Goal: Transaction & Acquisition: Purchase product/service

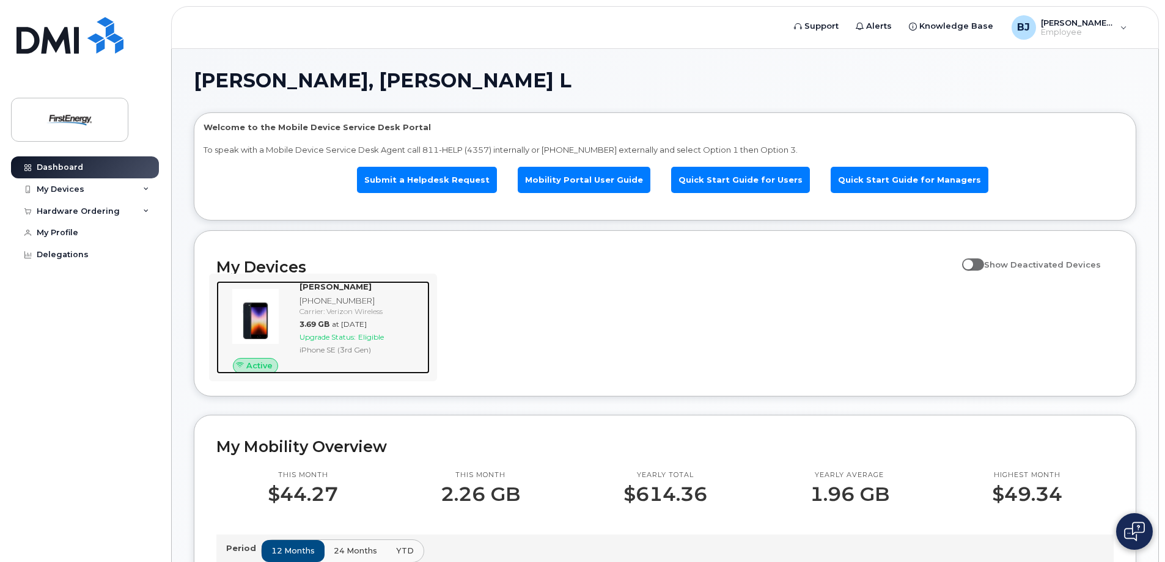
click at [347, 334] on span "Upgrade Status:" at bounding box center [327, 336] width 56 height 9
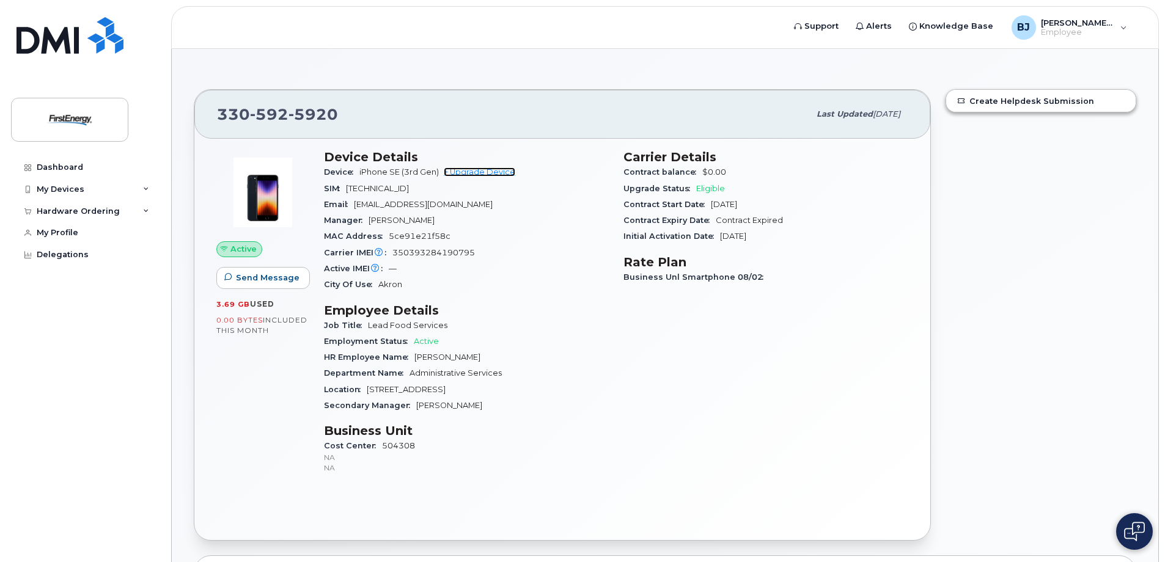
click at [472, 172] on link "+ Upgrade Device" at bounding box center [479, 171] width 71 height 9
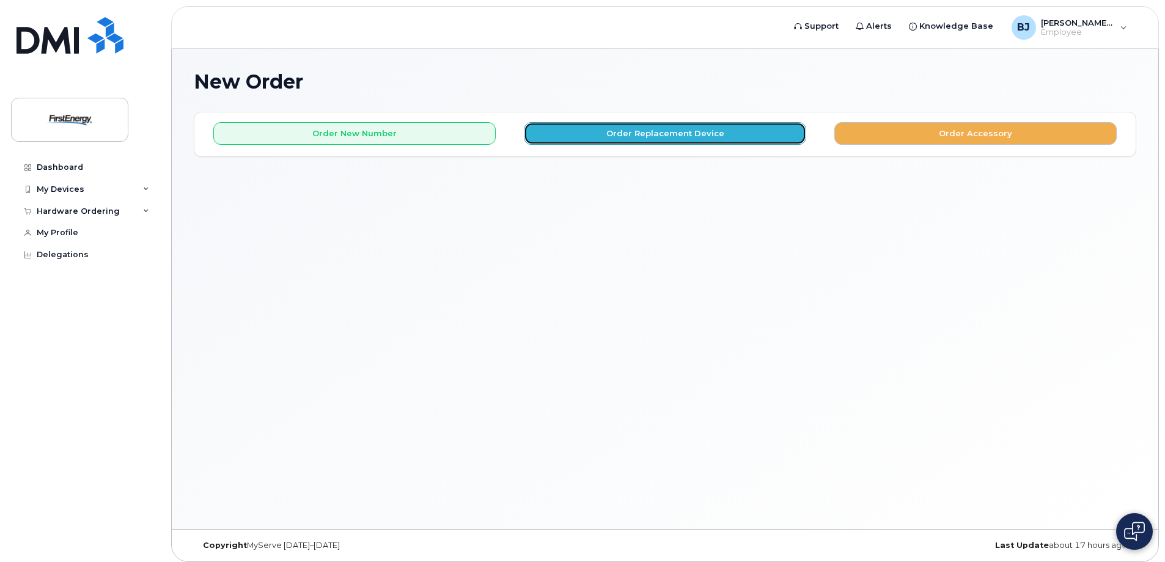
click at [619, 132] on button "Order Replacement Device" at bounding box center [665, 133] width 282 height 23
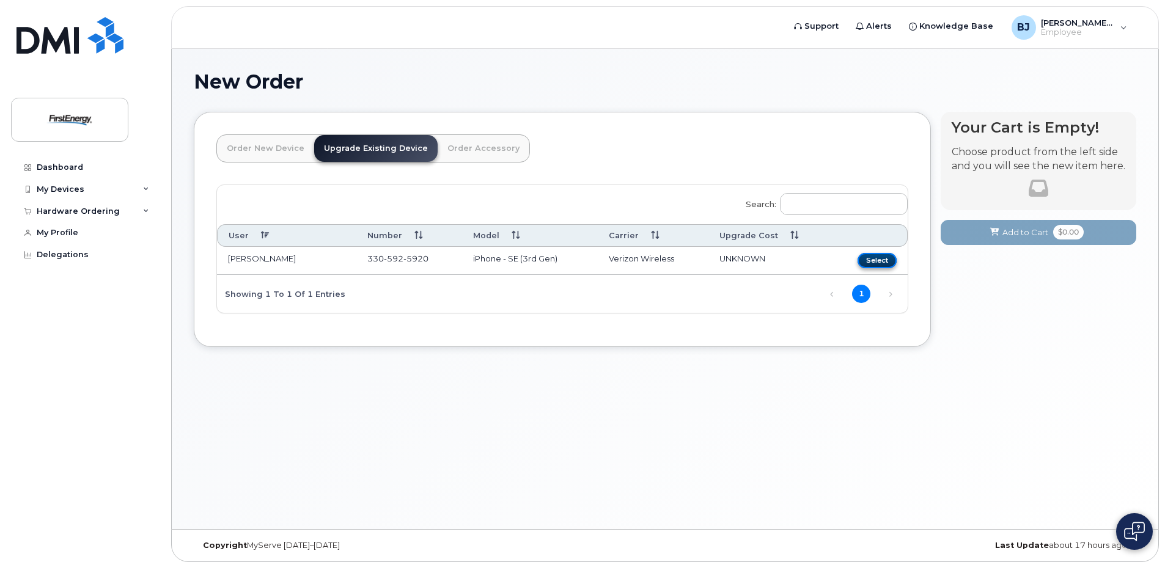
click at [876, 262] on button "Select" at bounding box center [876, 260] width 39 height 15
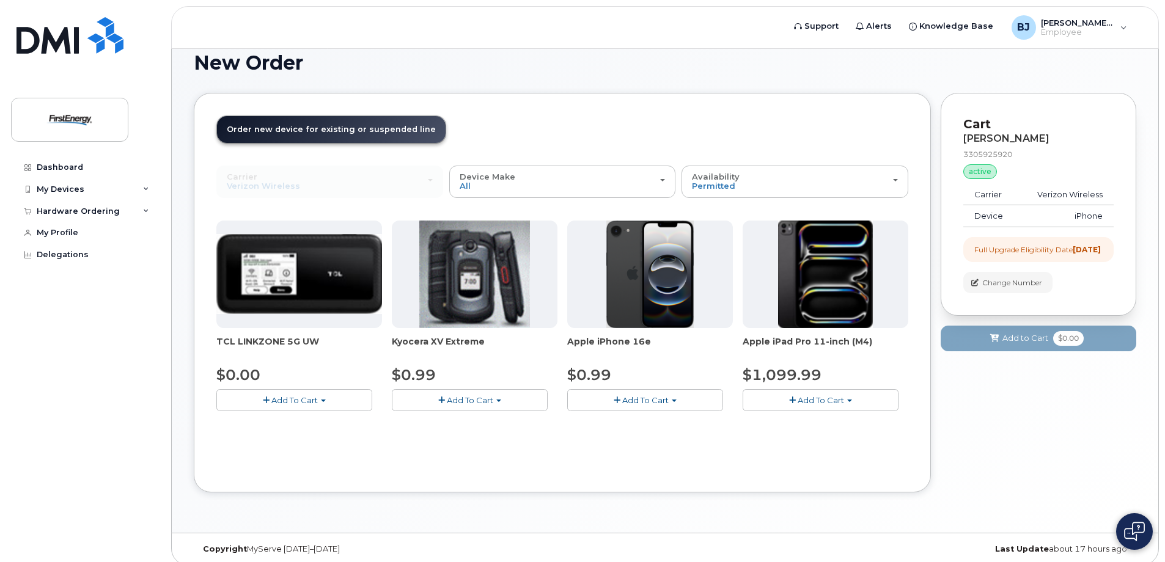
scroll to position [29, 0]
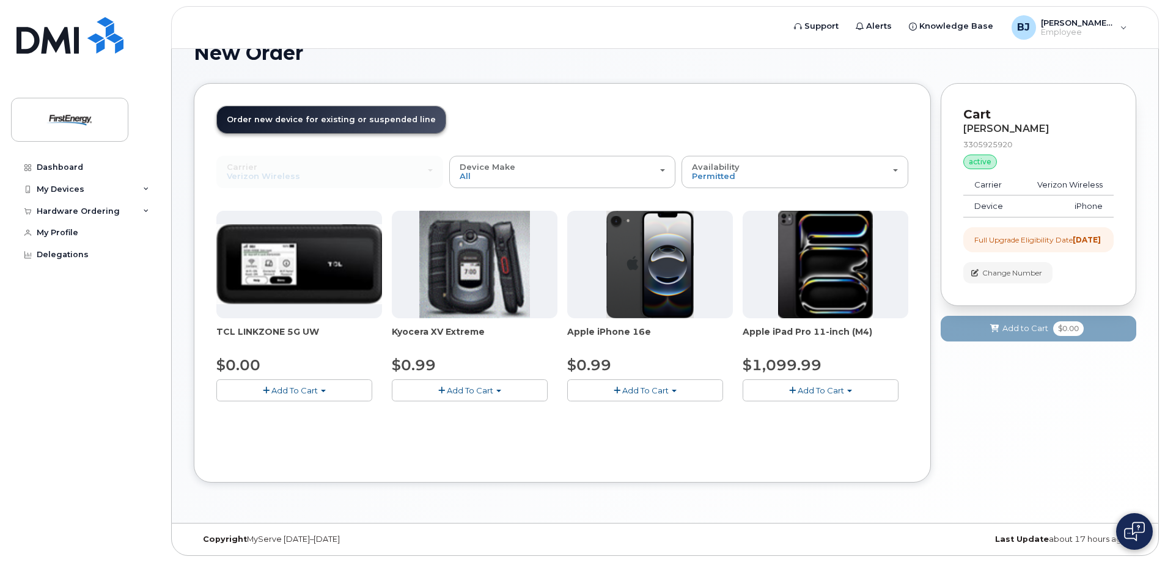
click at [642, 388] on span "Add To Cart" at bounding box center [645, 391] width 46 height 10
click at [633, 415] on link "$0.99 - 2 Year Upgrade" at bounding box center [629, 413] width 118 height 15
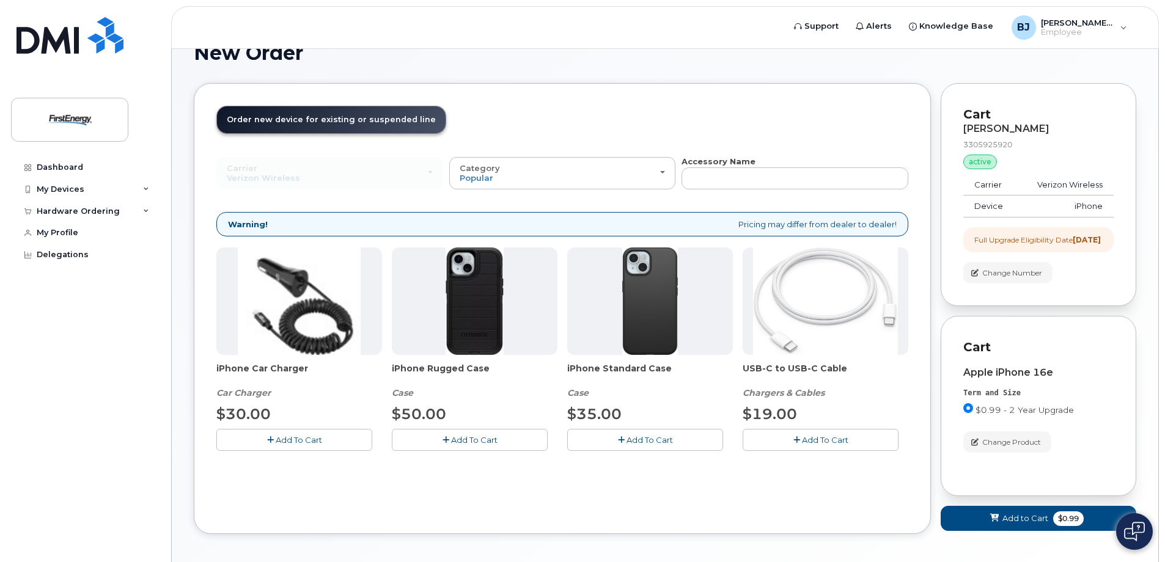
click at [453, 441] on span "Add To Cart" at bounding box center [474, 440] width 46 height 10
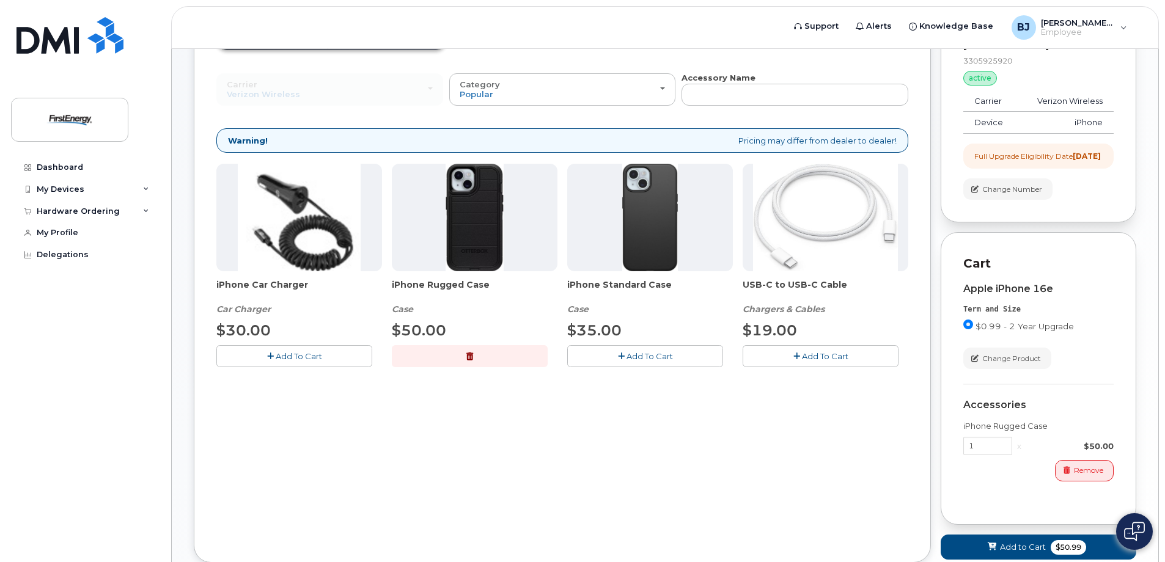
scroll to position [203, 0]
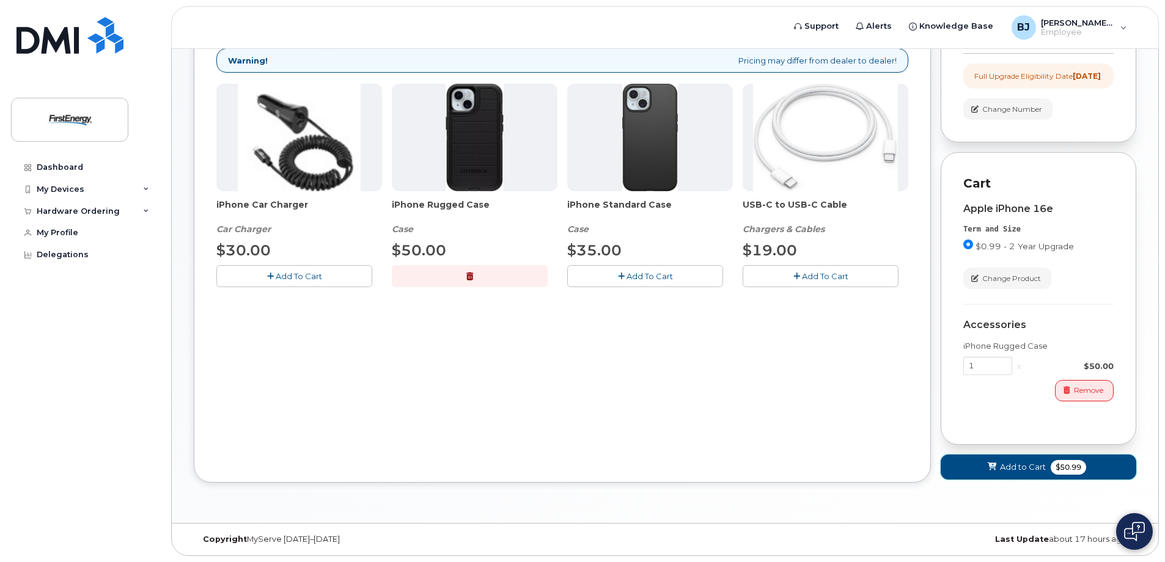
click at [1016, 471] on span "Add to Cart" at bounding box center [1023, 467] width 46 height 12
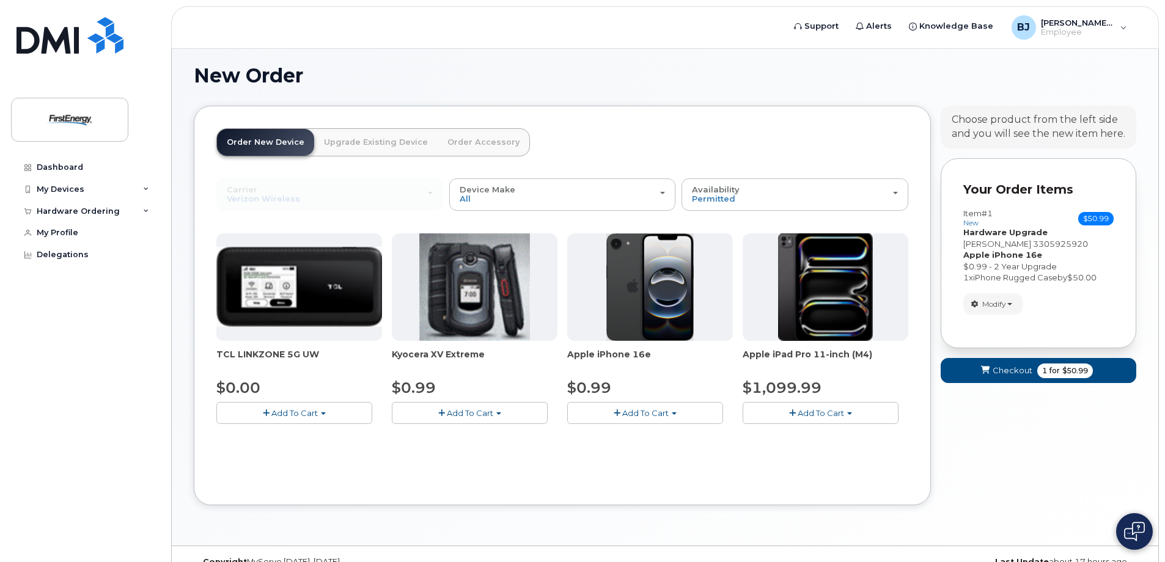
scroll to position [29, 0]
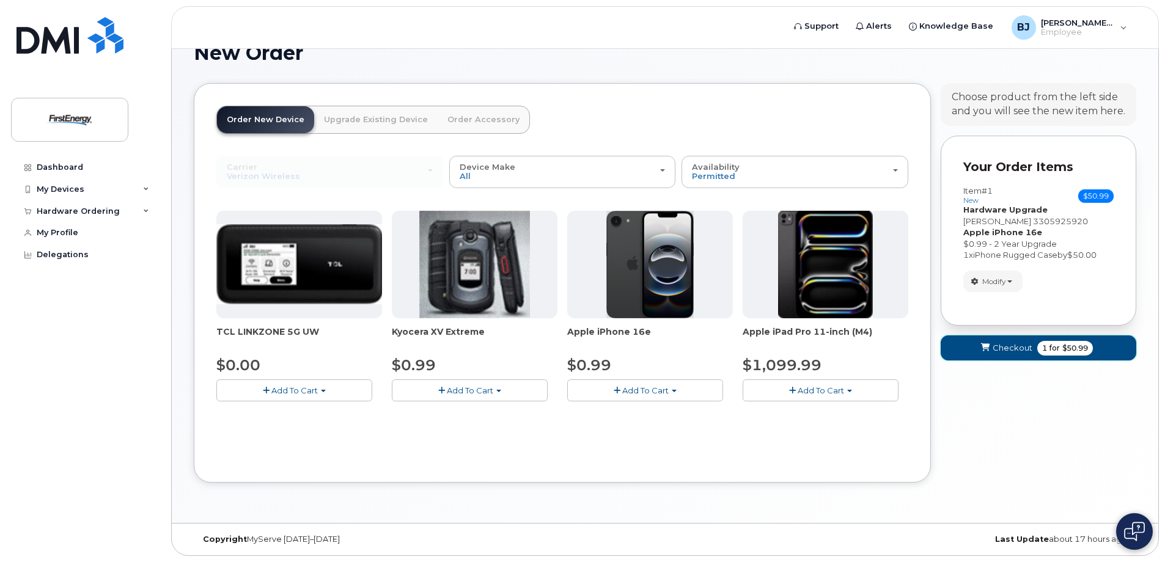
click at [1000, 346] on span "Checkout" at bounding box center [1012, 348] width 40 height 12
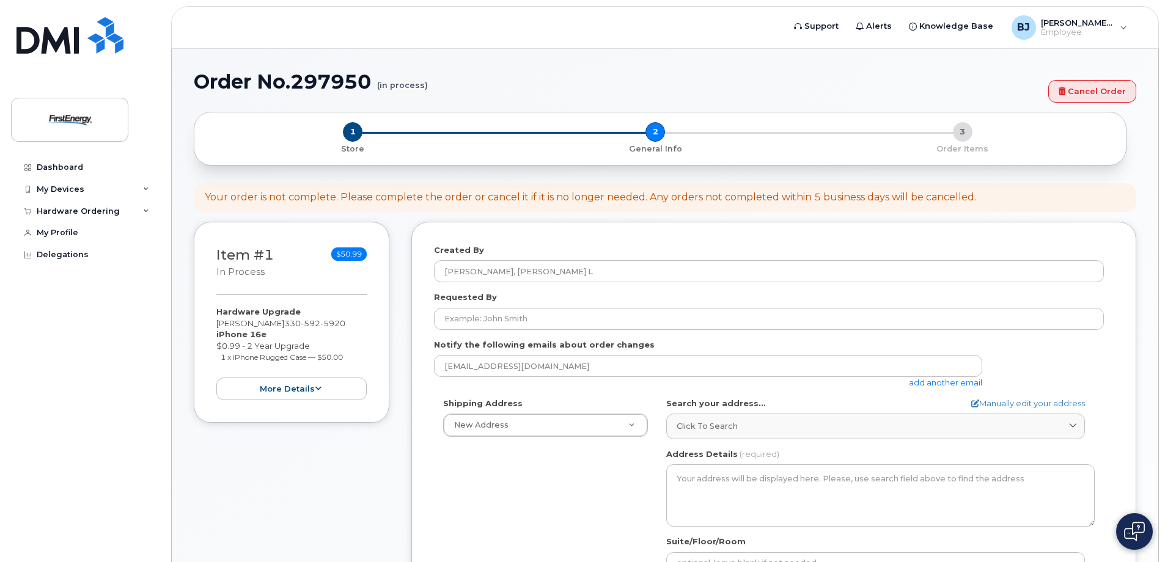
select select
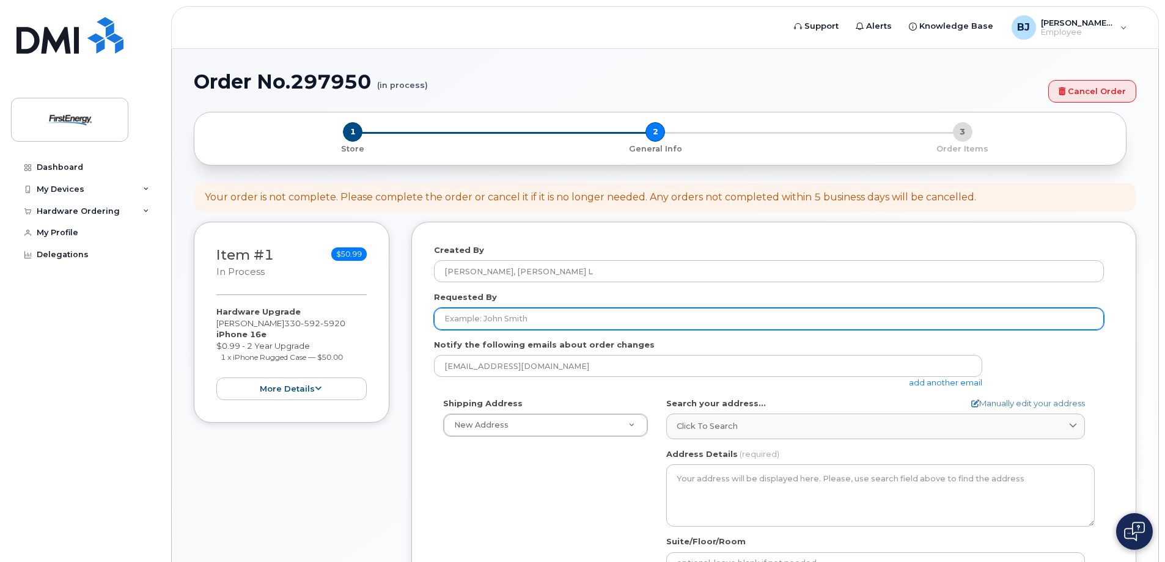
click at [526, 322] on input "Requested By" at bounding box center [769, 319] width 670 height 22
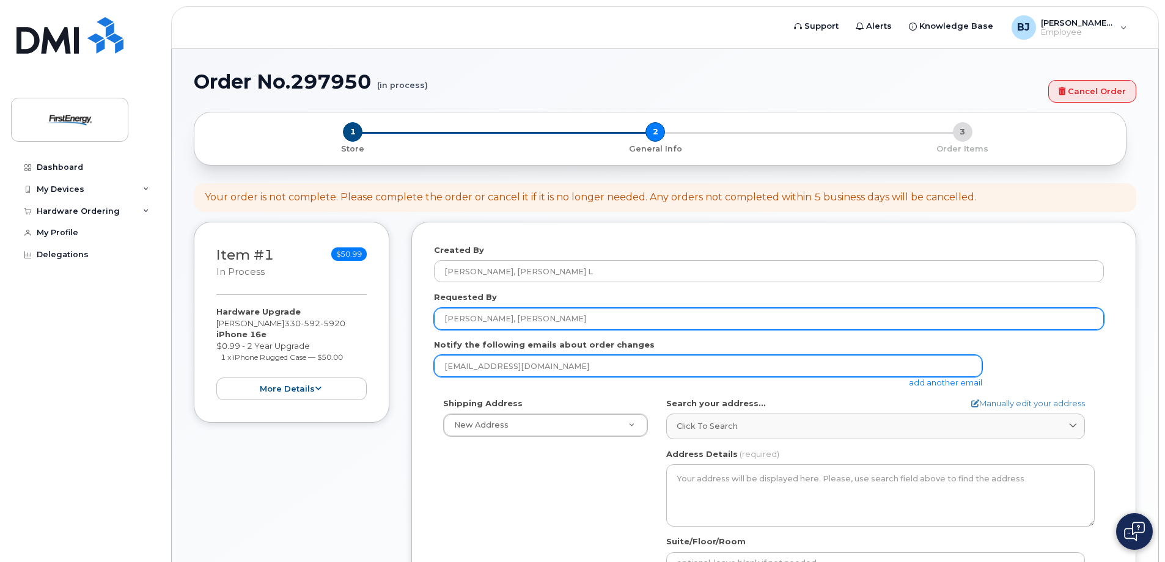
type input "[PERSON_NAME], [PERSON_NAME]"
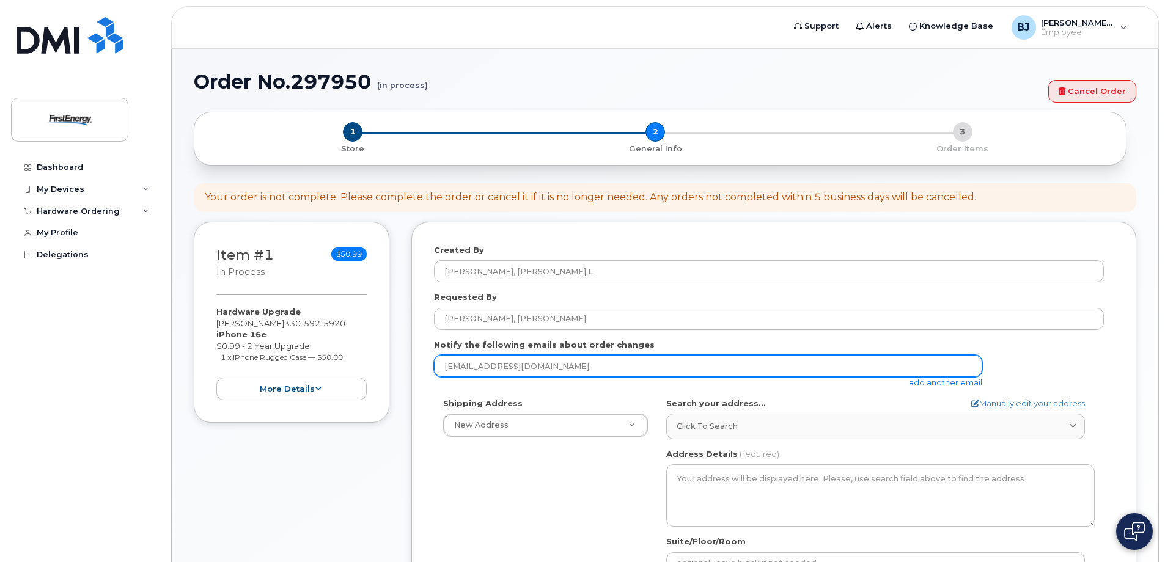
click at [555, 366] on input "[EMAIL_ADDRESS][DOMAIN_NAME]" at bounding box center [708, 366] width 548 height 22
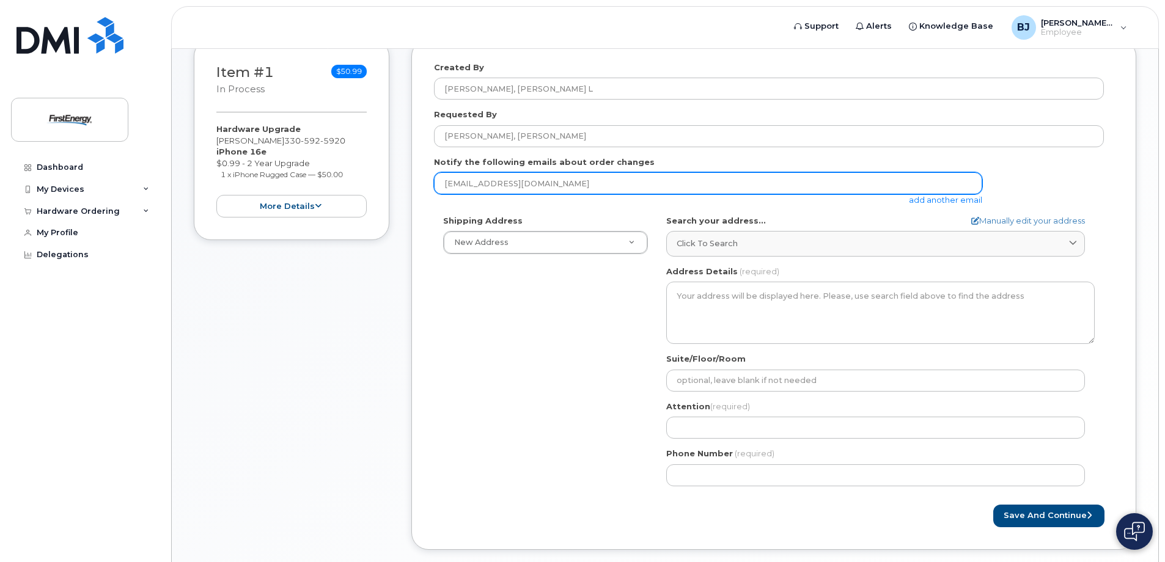
scroll to position [183, 0]
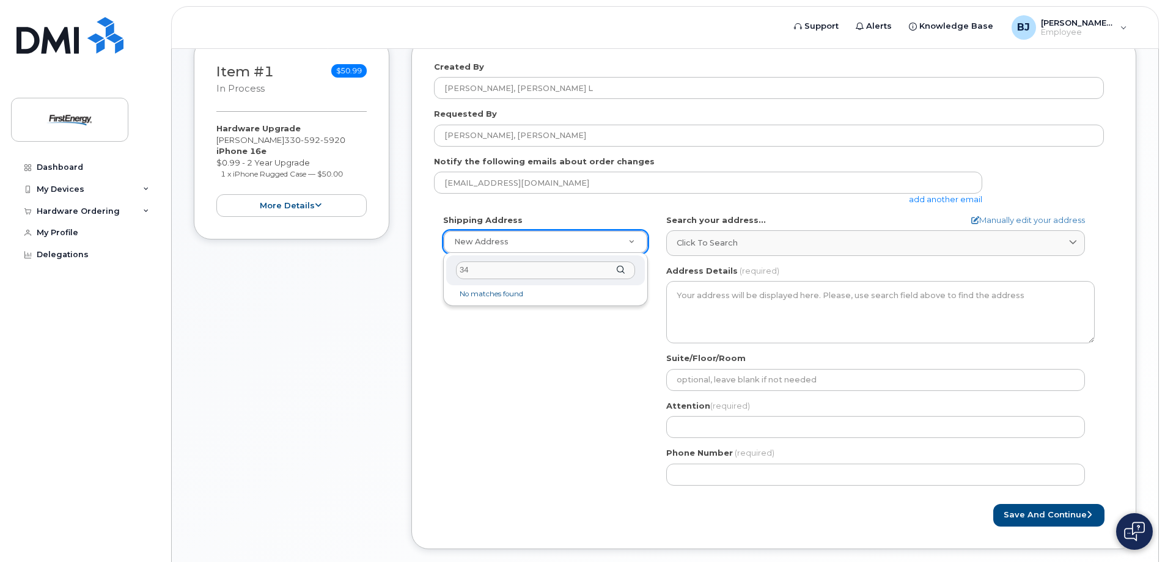
type input "3"
click at [706, 243] on span "Click to search" at bounding box center [706, 243] width 61 height 12
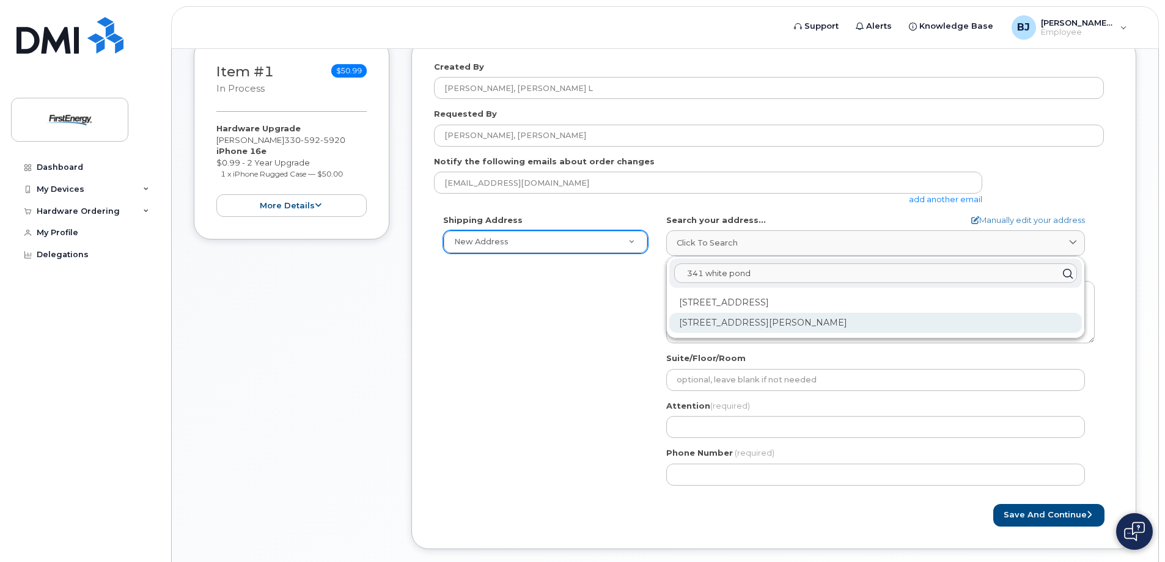
type input "341 white pond"
click at [840, 323] on div "341 White Pond Dr Akron OH 44320-1119" at bounding box center [875, 323] width 412 height 20
select select
type textarea "341 White Pond Dr AKRON OH 44320-1119 UNITED STATES"
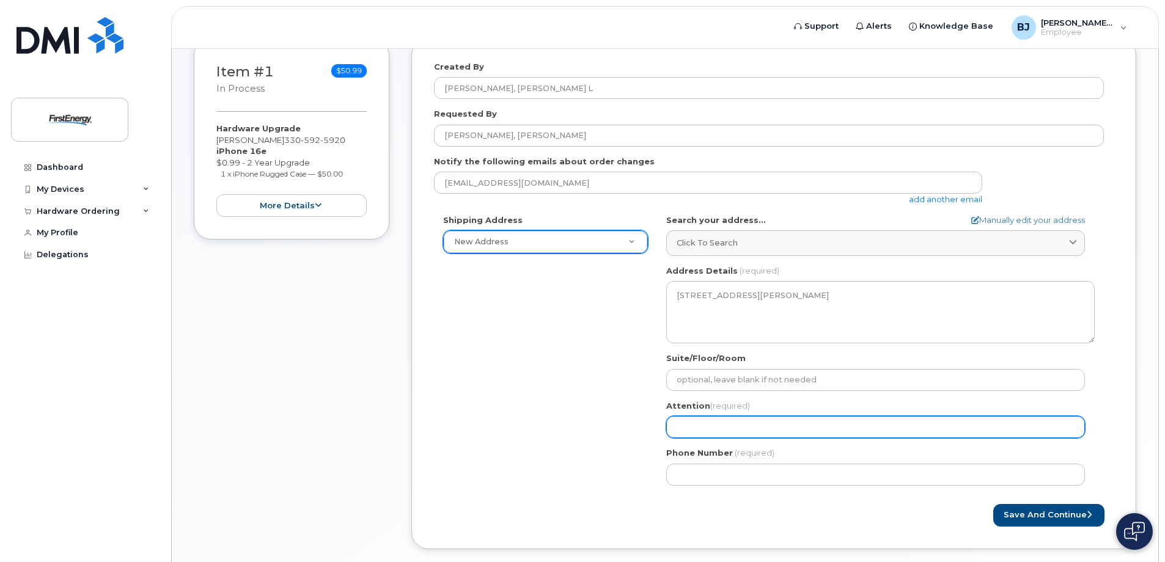
click at [705, 433] on input "Attention (required)" at bounding box center [875, 427] width 419 height 22
select select
type input "E"
select select
type input "Ed"
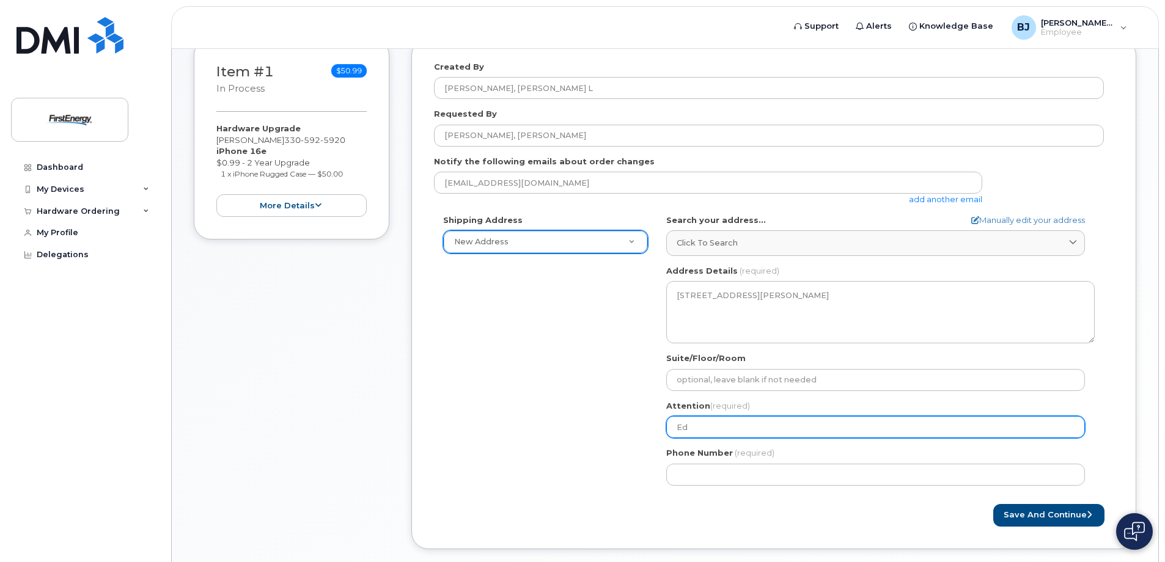
select select
type input "Edw"
select select
type input "Edwa"
select select
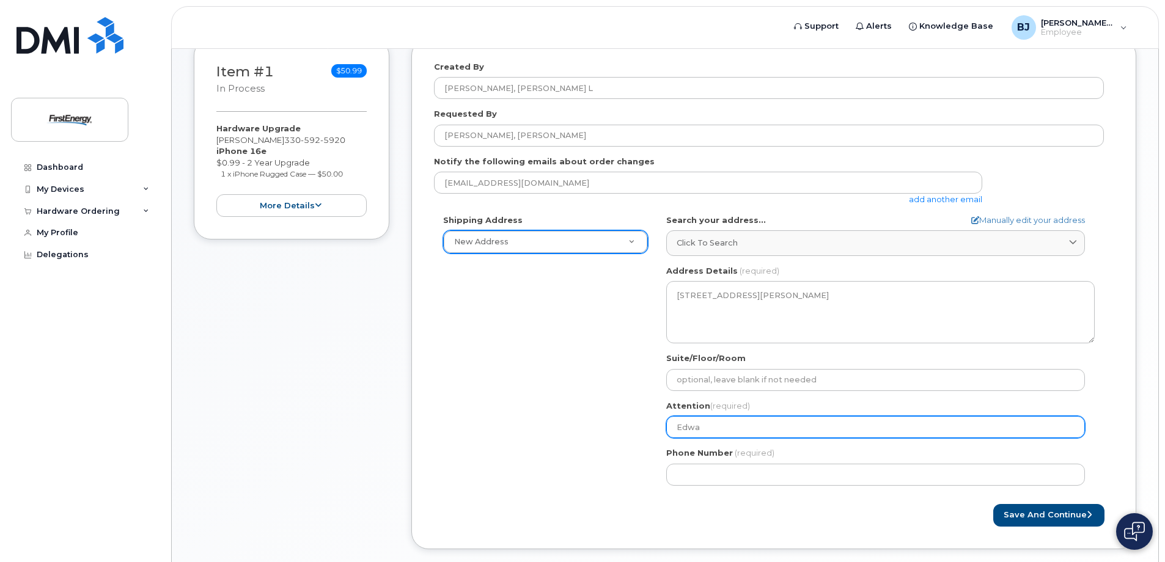
type input "Edwar"
select select
type input "Edward"
select select
type input "Edward B"
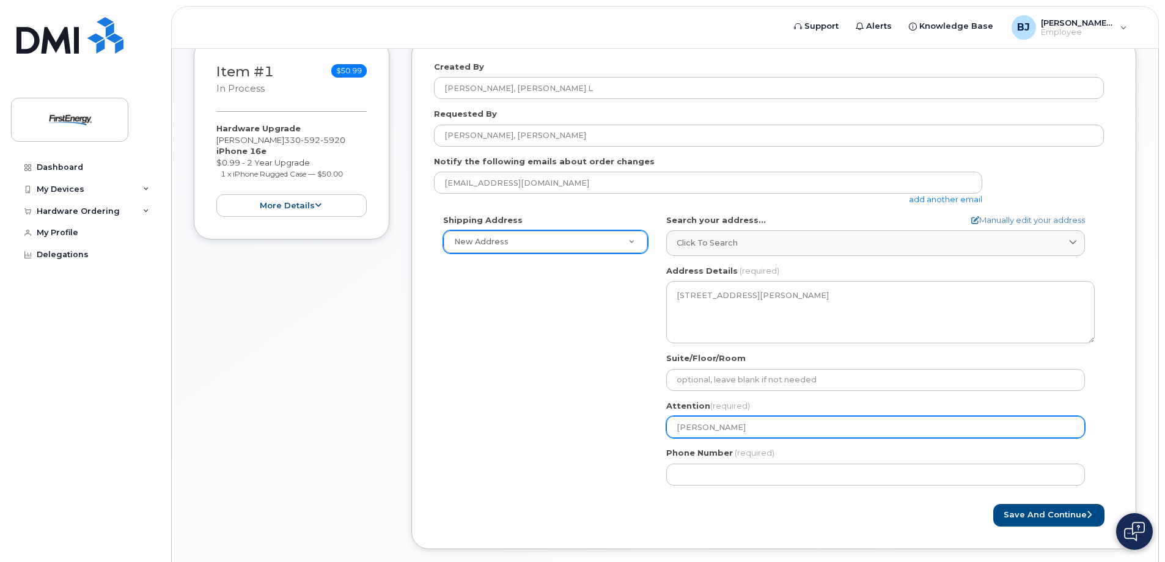
select select
type input "Edward Ba"
select select
type input "Edward Bai"
select select
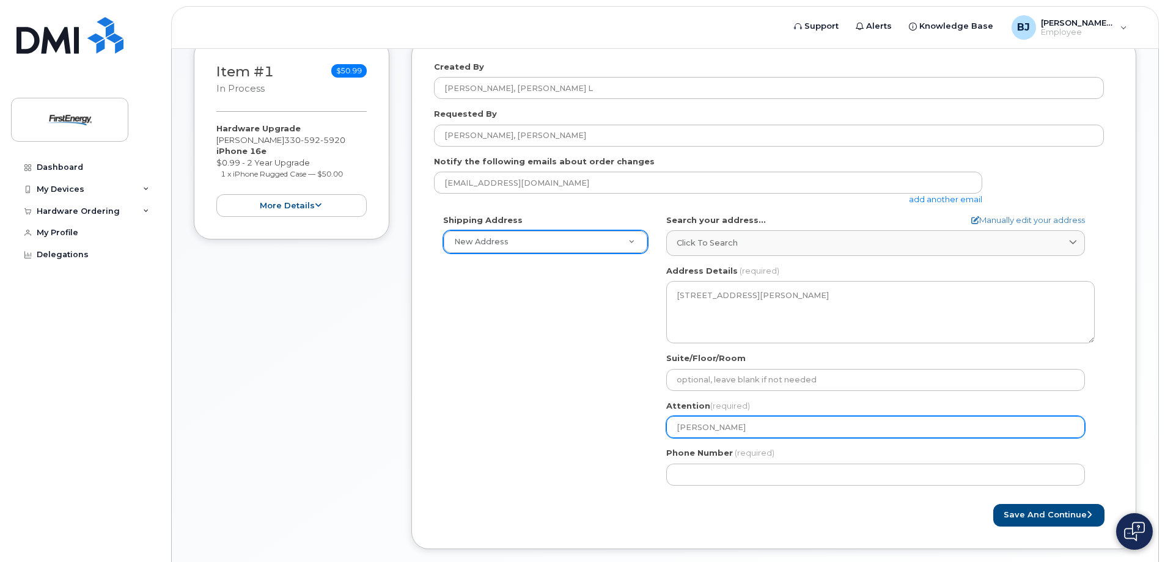
type input "Edward Bail"
select select
type input "Edward Baile"
select select
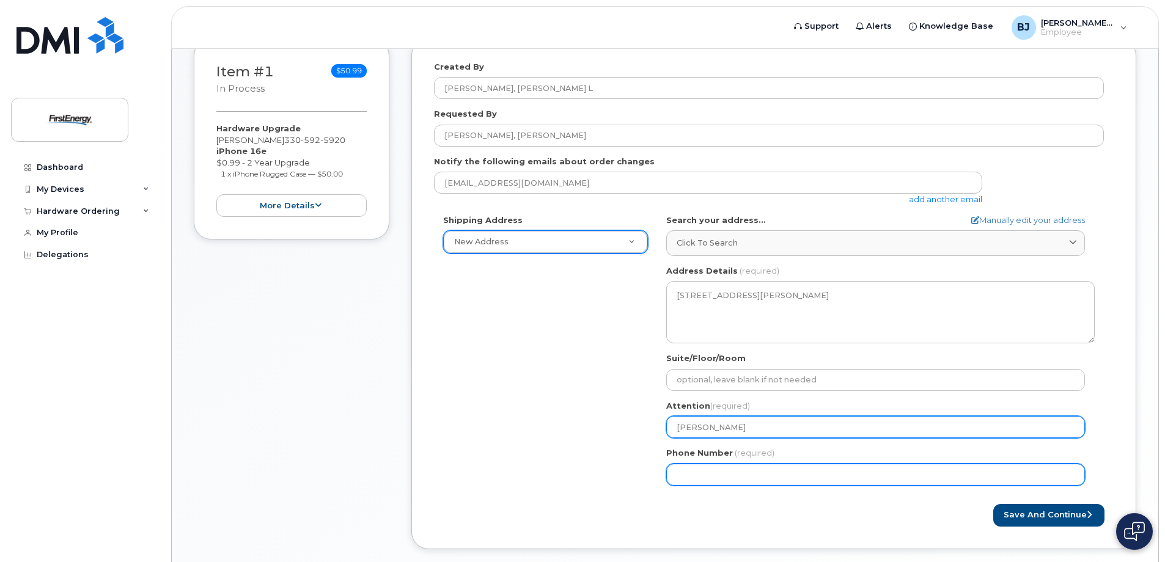
type input "Edward Bailey"
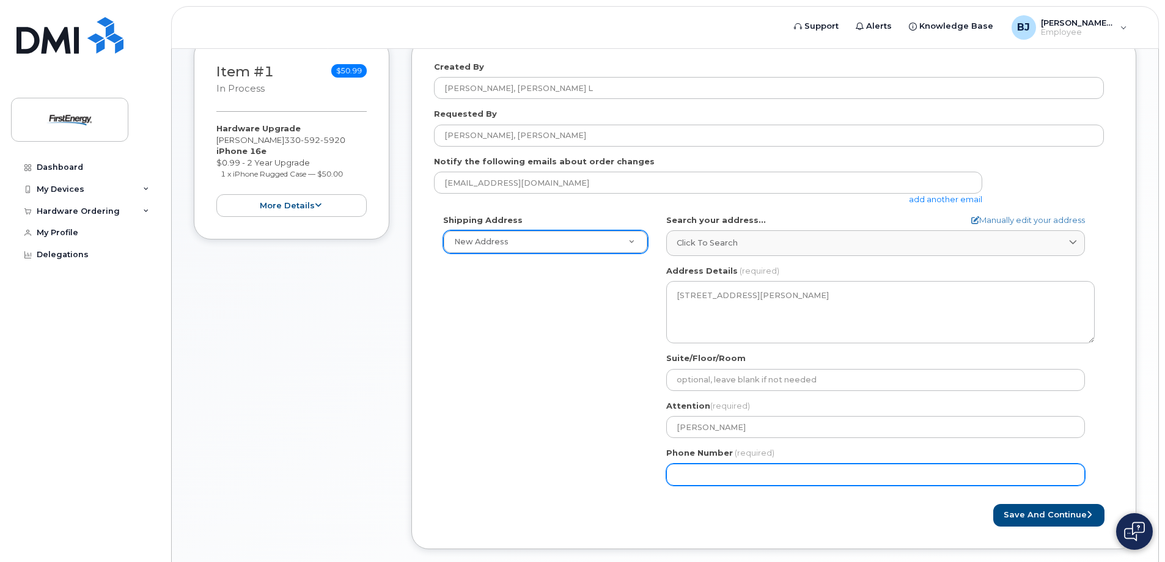
click at [707, 479] on input "Phone Number" at bounding box center [875, 475] width 419 height 22
type input "330"
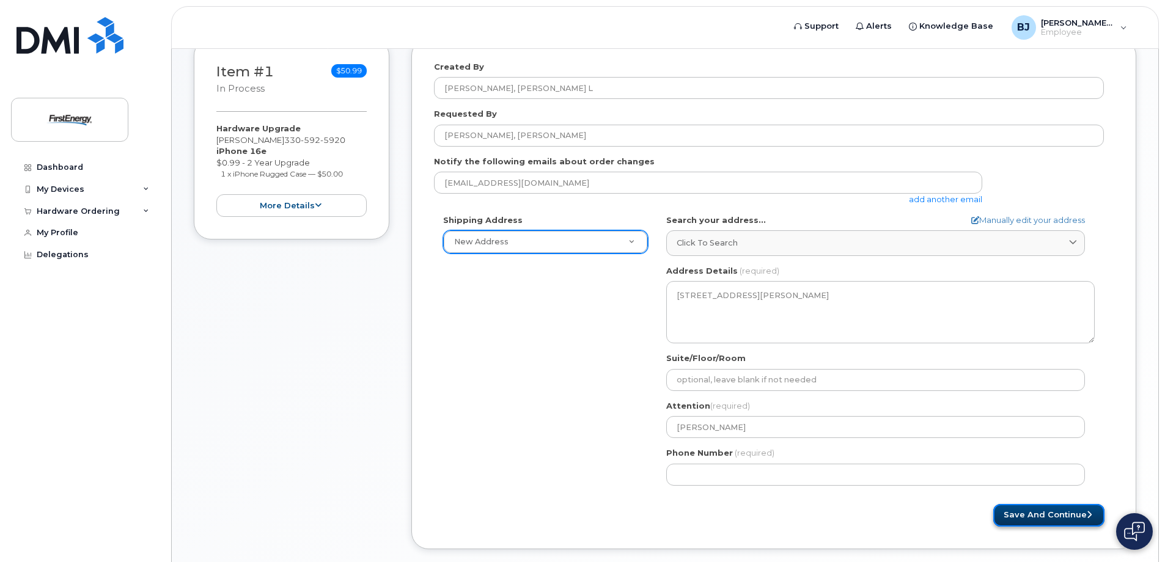
click at [1044, 518] on button "Save and Continue" at bounding box center [1048, 515] width 111 height 23
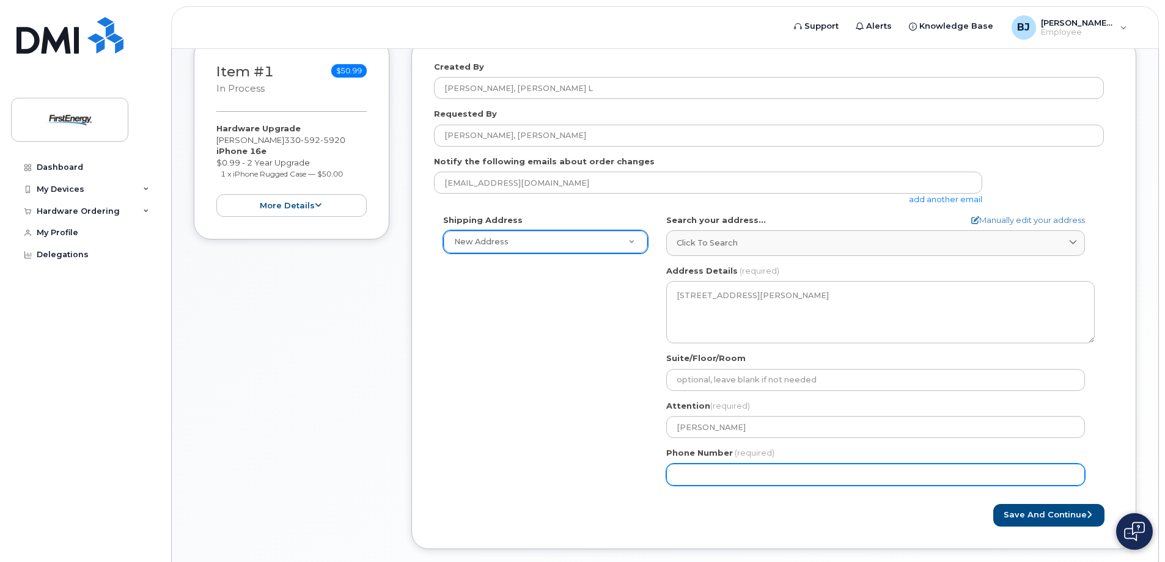
click at [748, 474] on input "Phone Number" at bounding box center [875, 475] width 419 height 22
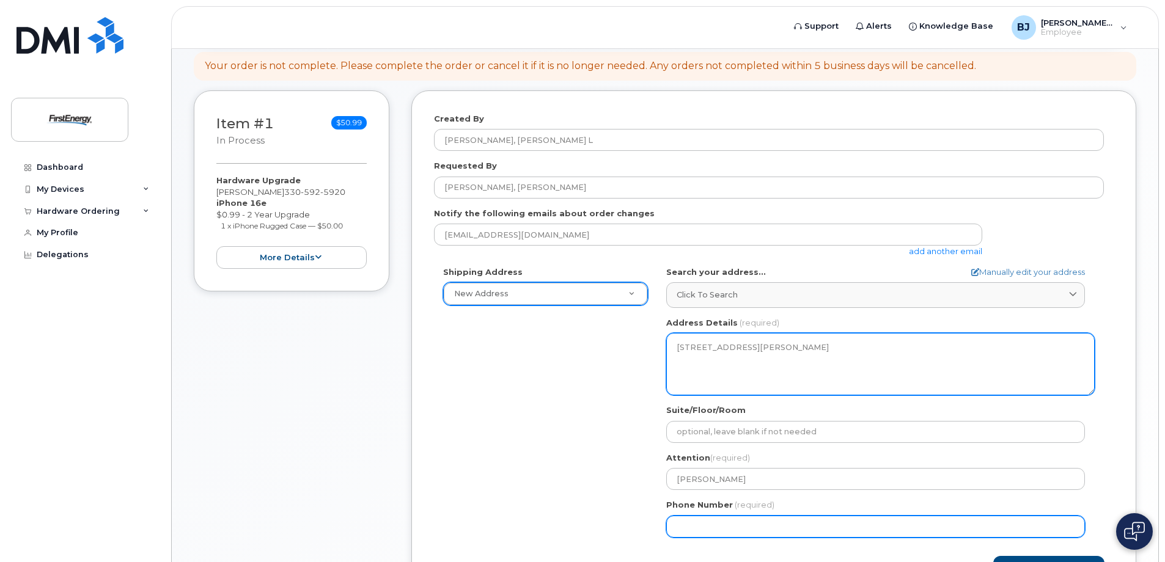
scroll to position [250, 0]
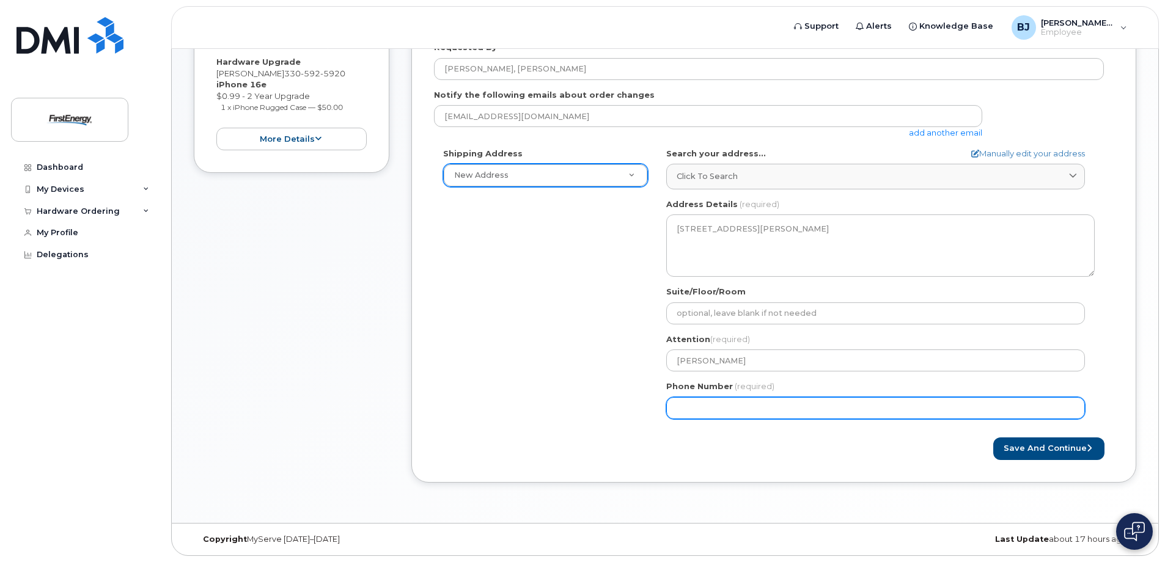
click at [760, 406] on input "Phone Number" at bounding box center [875, 408] width 419 height 22
type input "3"
type input "330592592"
select select
type input "3305925920"
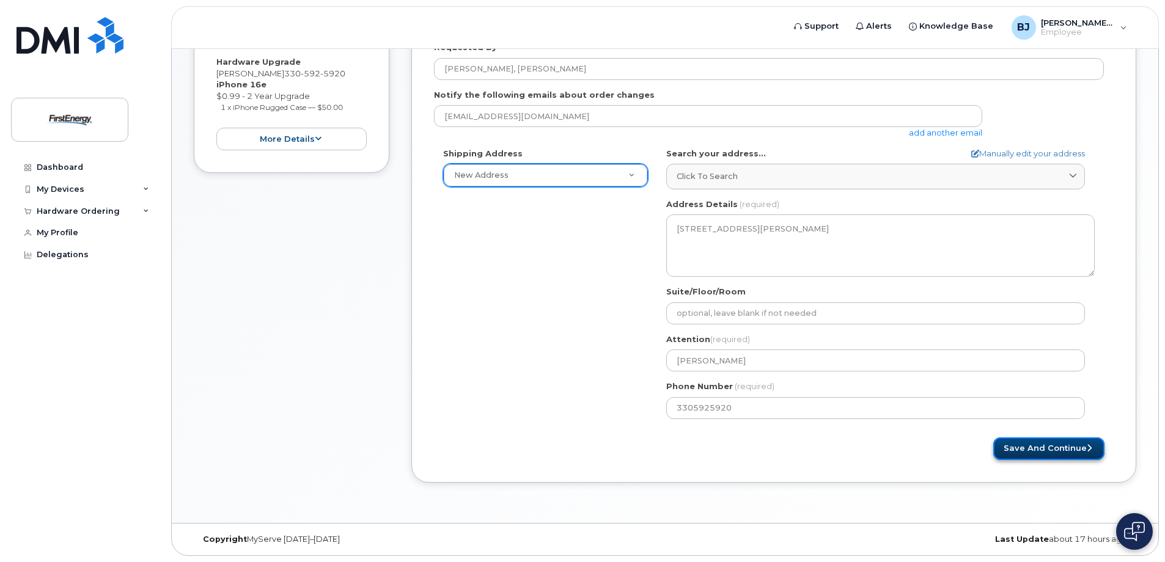
click at [1034, 447] on button "Save and Continue" at bounding box center [1048, 449] width 111 height 23
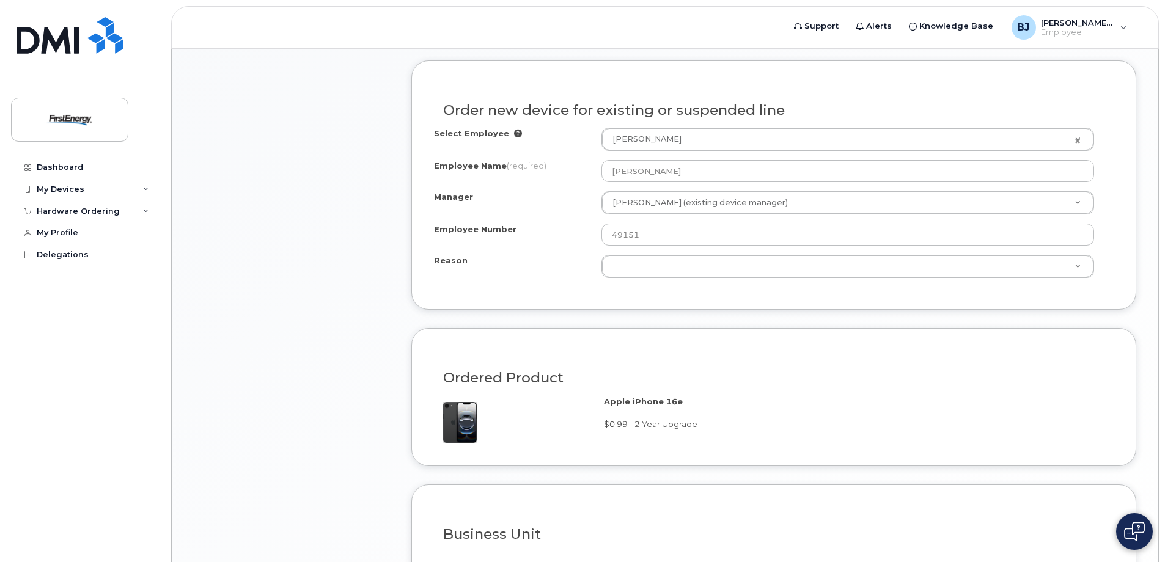
scroll to position [611, 0]
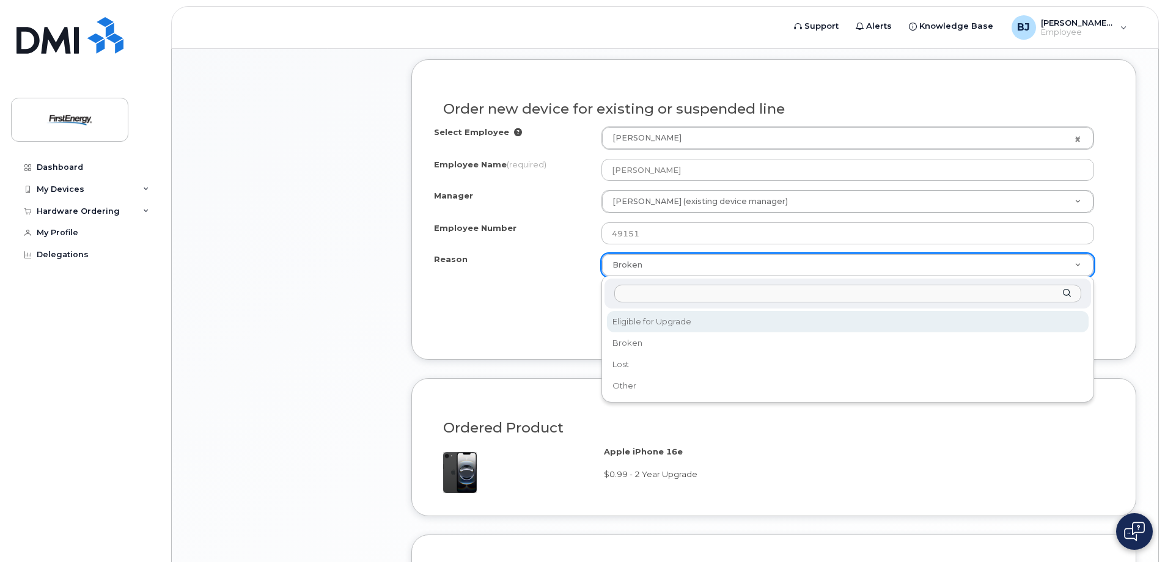
select select "eligible_for_upgrade"
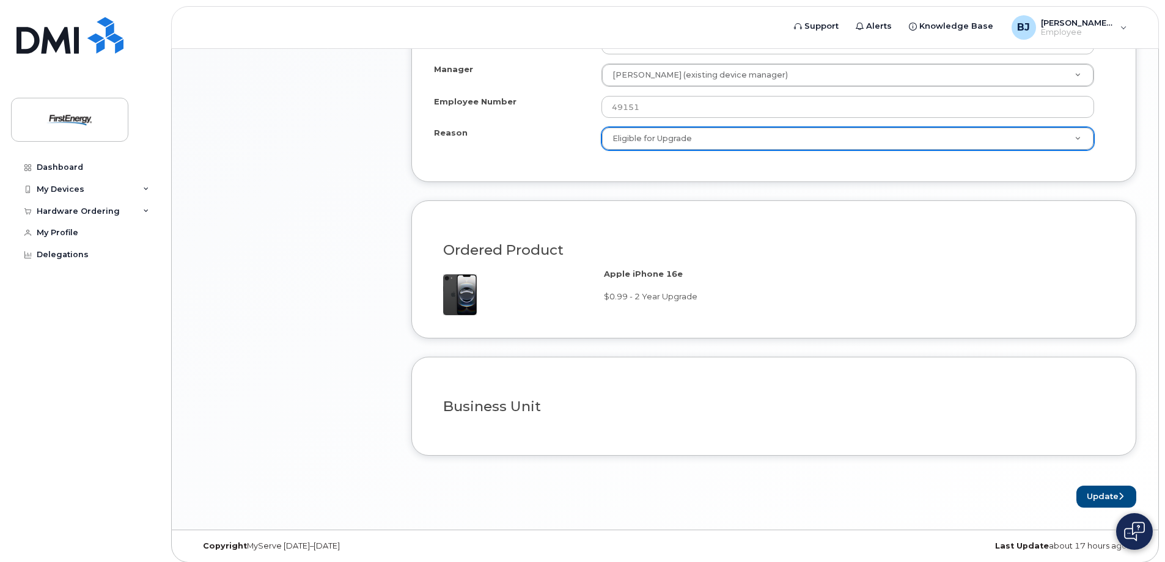
scroll to position [744, 0]
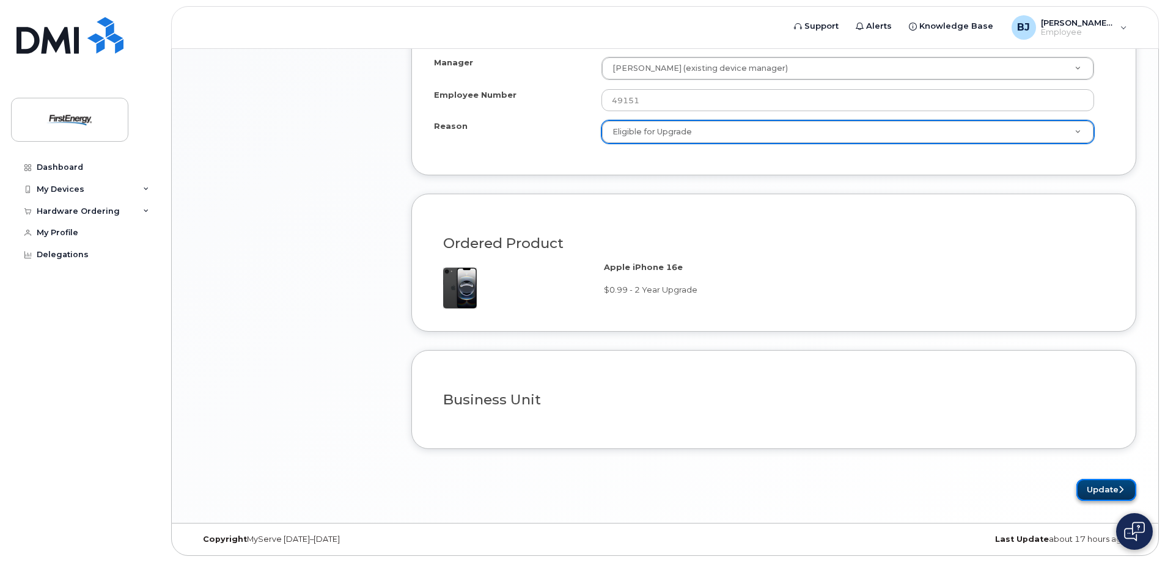
click at [1099, 492] on button "Update" at bounding box center [1106, 490] width 60 height 23
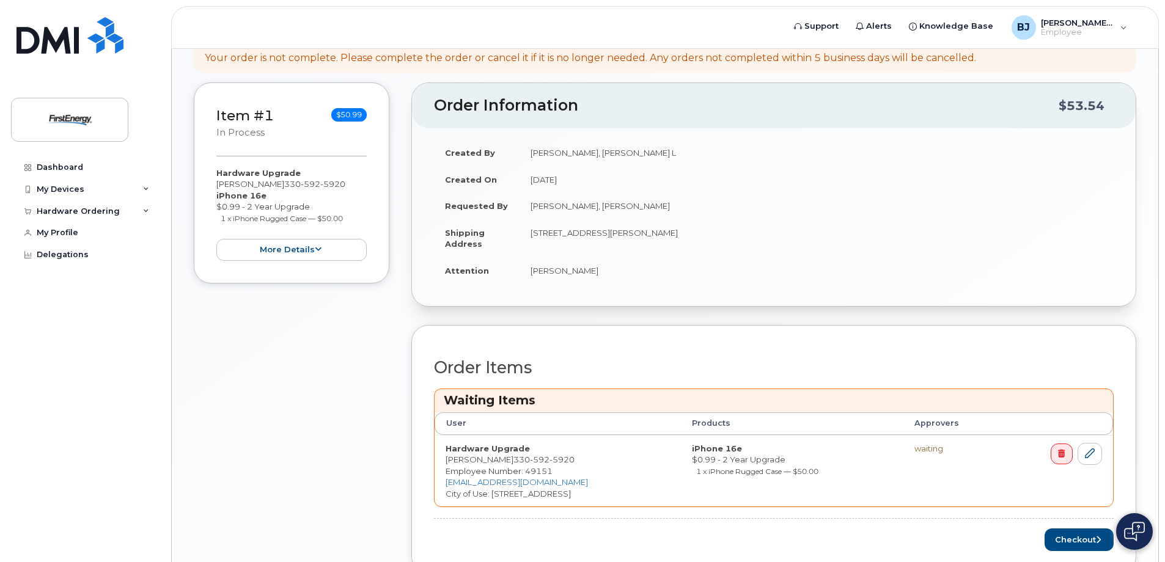
scroll to position [244, 0]
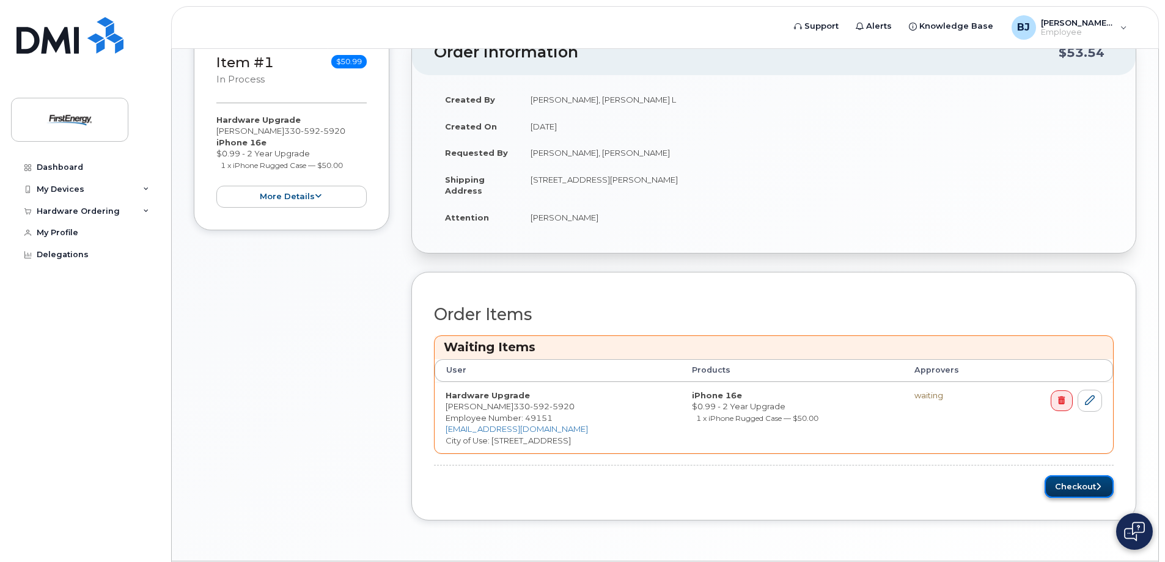
click at [1086, 491] on button "Checkout" at bounding box center [1078, 486] width 69 height 23
